Goal: Task Accomplishment & Management: Manage account settings

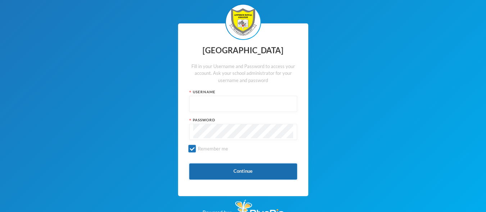
type input "admin"
click at [252, 177] on button "Continue" at bounding box center [243, 171] width 108 height 16
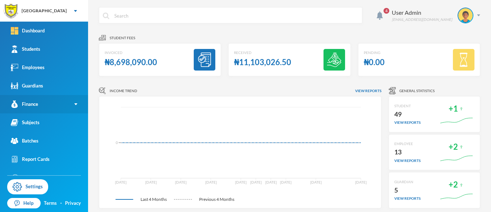
click at [73, 103] on link "Finance" at bounding box center [44, 104] width 88 height 18
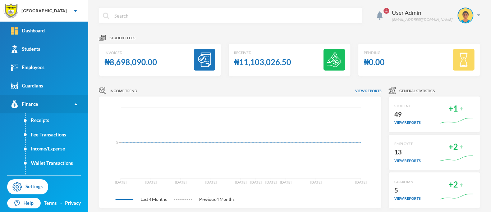
click at [74, 104] on img at bounding box center [75, 104] width 3 height 2
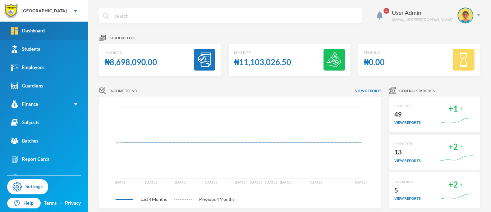
click at [40, 30] on div "Dashboard" at bounding box center [28, 31] width 34 height 8
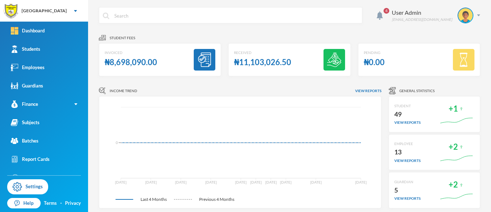
scroll to position [30, 0]
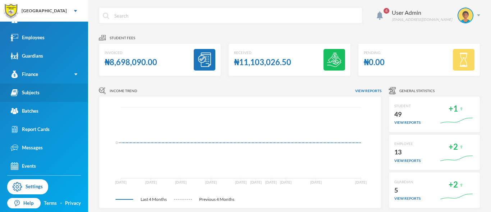
click at [37, 90] on div "Subjects" at bounding box center [25, 93] width 29 height 8
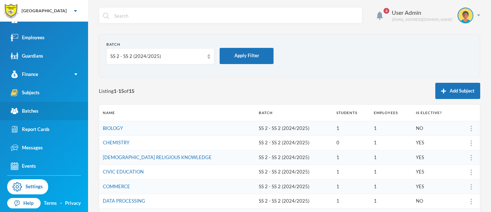
click at [30, 115] on link "Batches" at bounding box center [44, 111] width 88 height 18
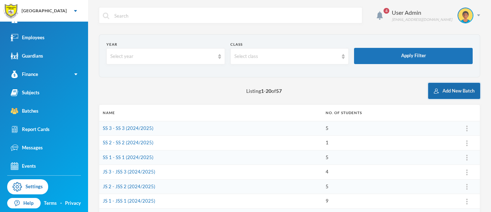
click at [450, 87] on button "Add New Batch" at bounding box center [455, 91] width 52 height 16
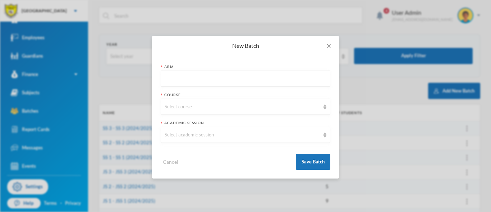
click at [216, 79] on input "text" at bounding box center [246, 79] width 162 height 16
click at [329, 47] on icon "icon: close" at bounding box center [329, 46] width 6 height 6
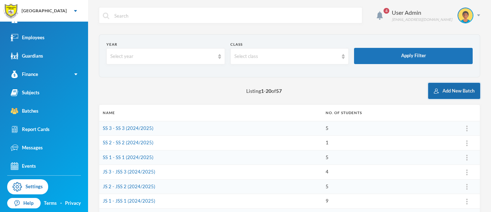
click at [450, 87] on button "Add New Batch" at bounding box center [455, 91] width 52 height 16
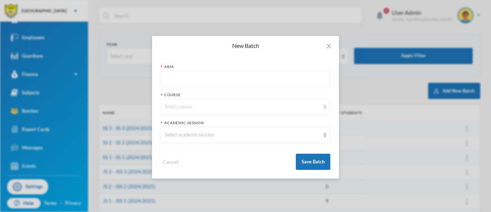
click at [326, 108] on img at bounding box center [325, 106] width 3 height 5
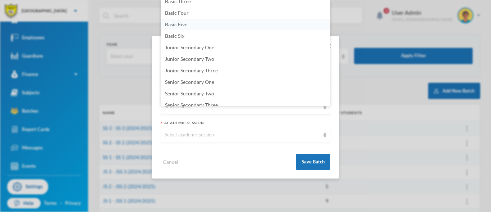
scroll to position [81, 0]
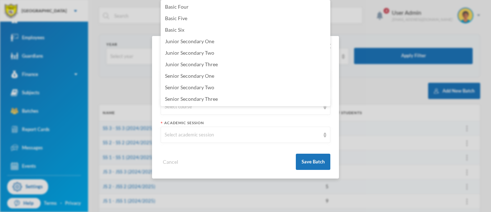
click at [389, 143] on div "New Batch Arm Course Select course Academic Session Select academic session Can…" at bounding box center [245, 106] width 491 height 212
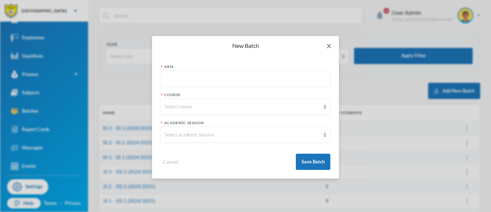
click at [331, 47] on icon "icon: close" at bounding box center [329, 46] width 6 height 6
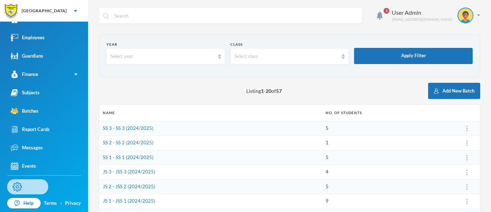
click at [34, 188] on link "Settings" at bounding box center [27, 186] width 41 height 15
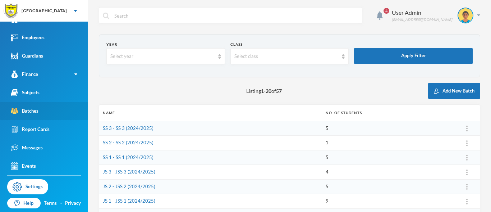
click at [44, 110] on link "Batches" at bounding box center [44, 111] width 88 height 18
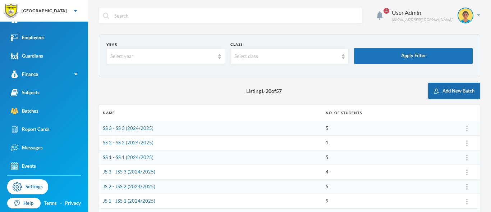
click at [448, 89] on button "Add New Batch" at bounding box center [455, 91] width 52 height 16
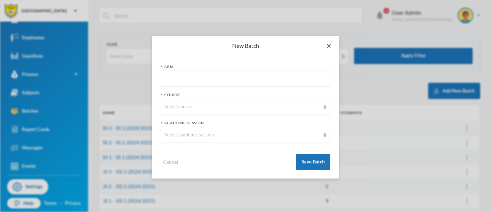
click at [329, 45] on icon "icon: close" at bounding box center [329, 46] width 6 height 6
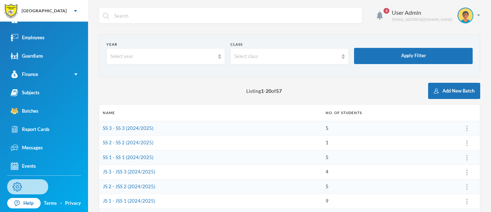
click at [21, 189] on img at bounding box center [17, 186] width 9 height 9
